Goal: Understand process/instructions

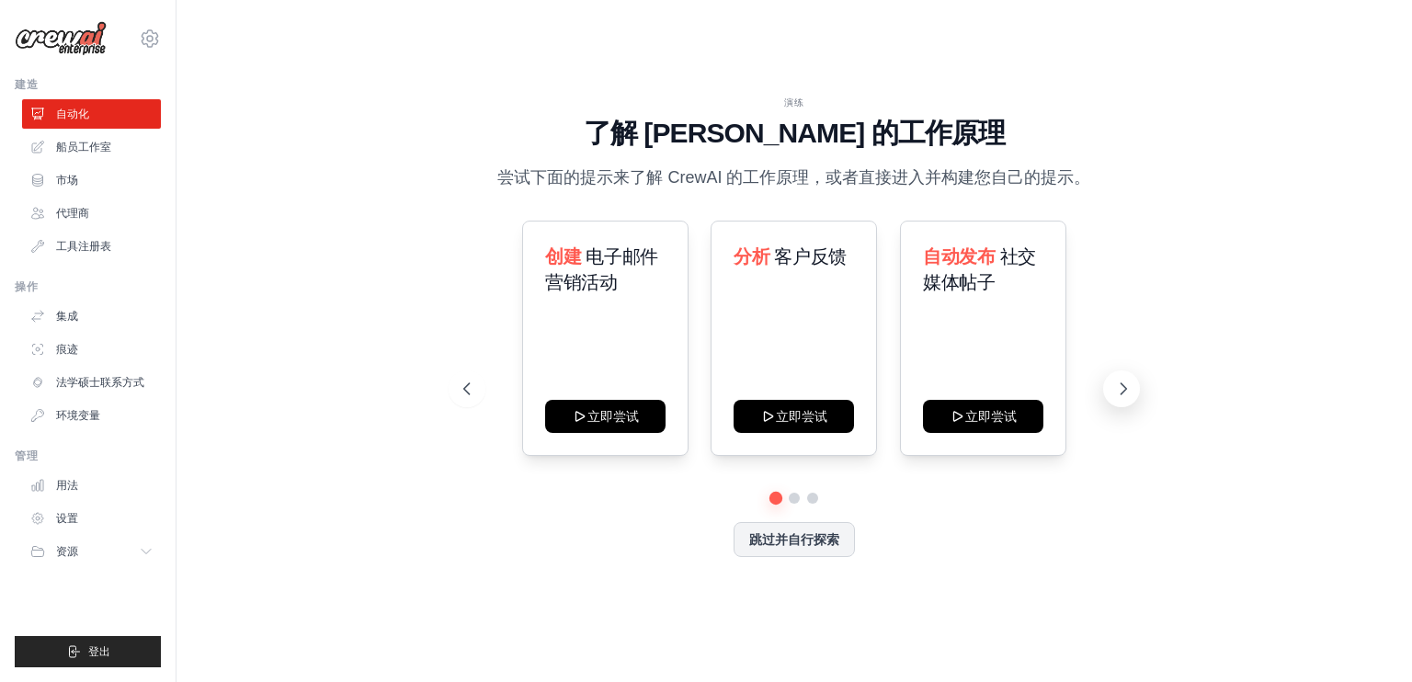
click at [1107, 385] on button at bounding box center [1121, 388] width 37 height 37
click at [449, 390] on button at bounding box center [467, 388] width 37 height 37
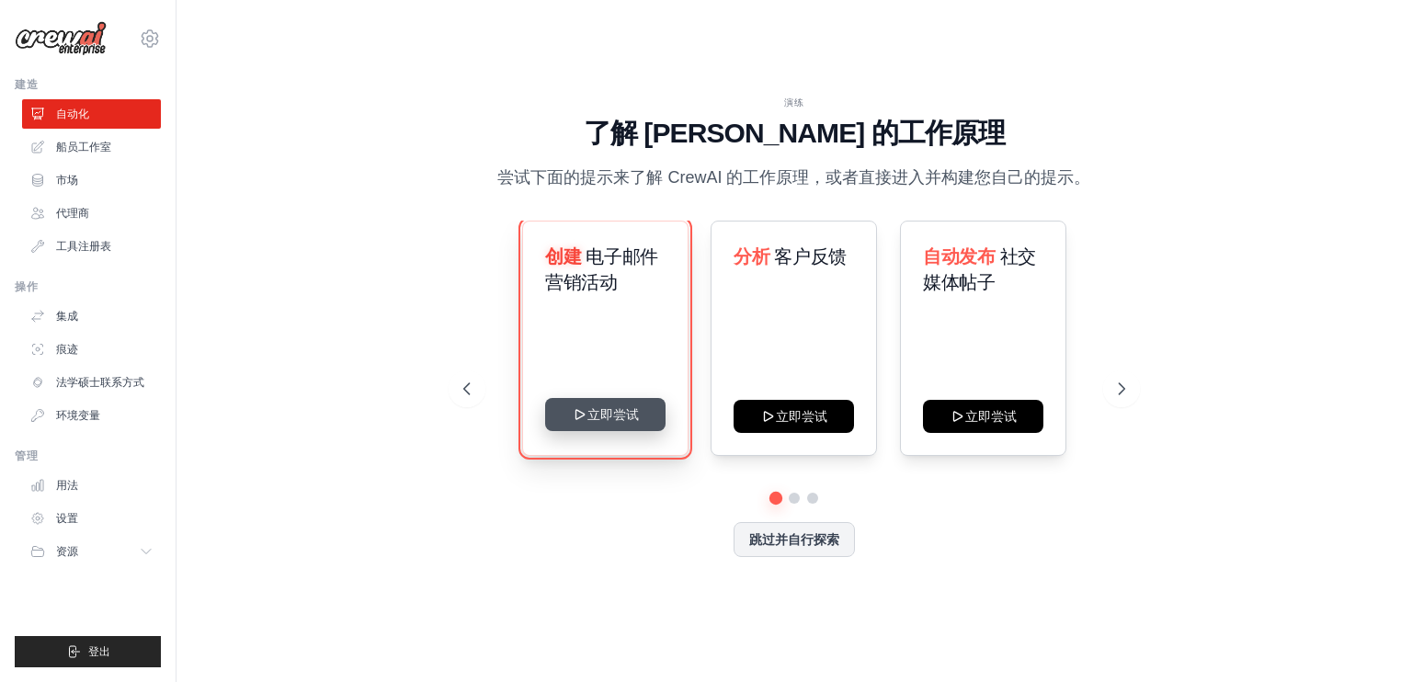
click at [594, 418] on button "立即尝试" at bounding box center [605, 414] width 120 height 33
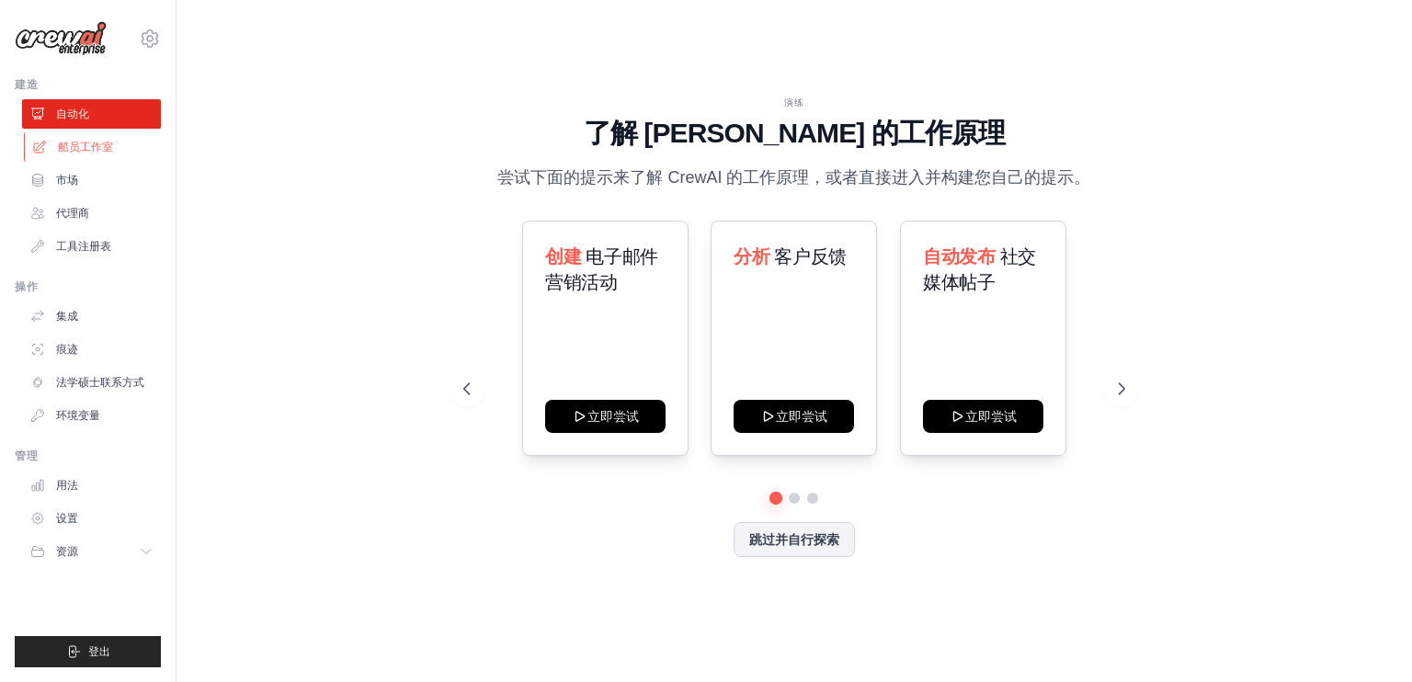
click at [97, 145] on font "船员工作室" at bounding box center [85, 147] width 55 height 13
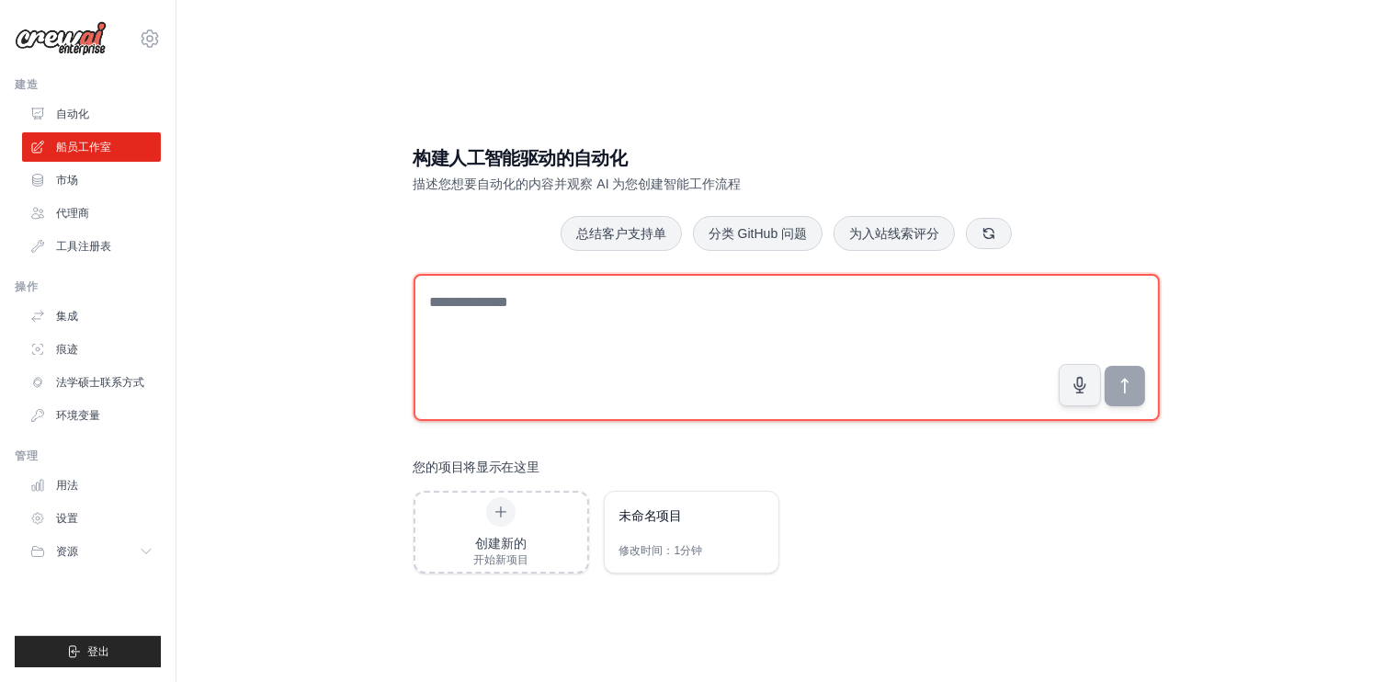
click at [496, 286] on textarea at bounding box center [787, 347] width 746 height 147
